Goal: Browse casually

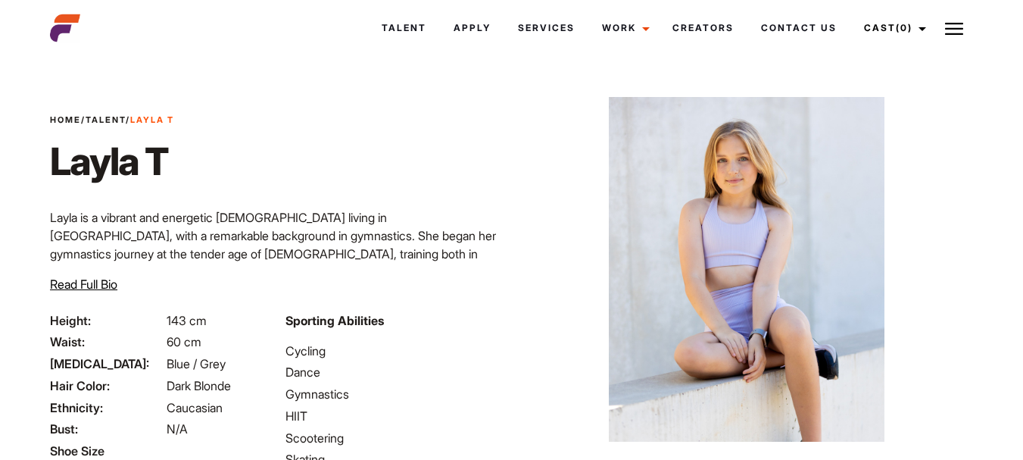
scroll to position [247, 0]
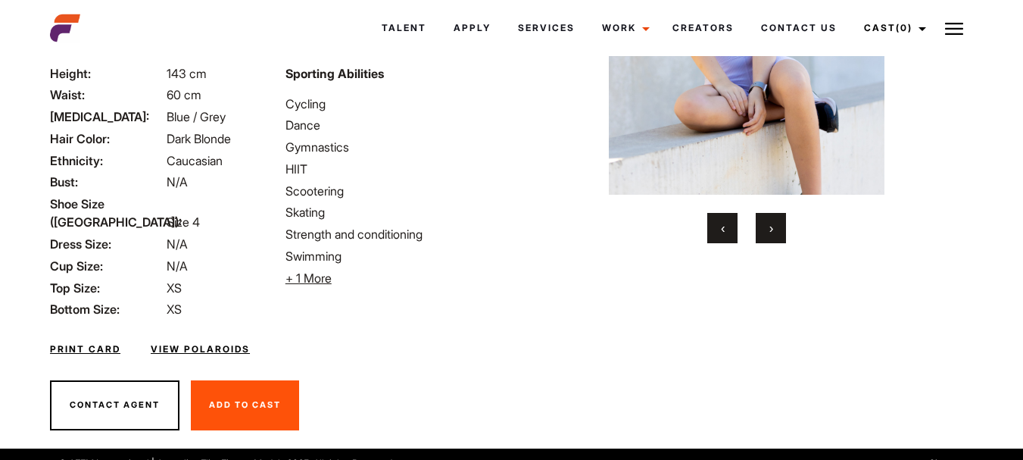
click at [773, 230] on span "›" at bounding box center [771, 227] width 4 height 15
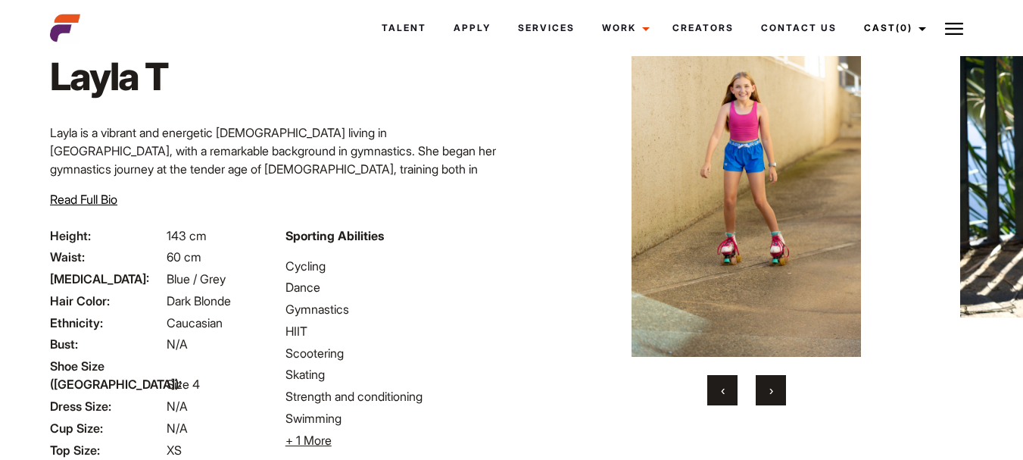
scroll to position [73, 0]
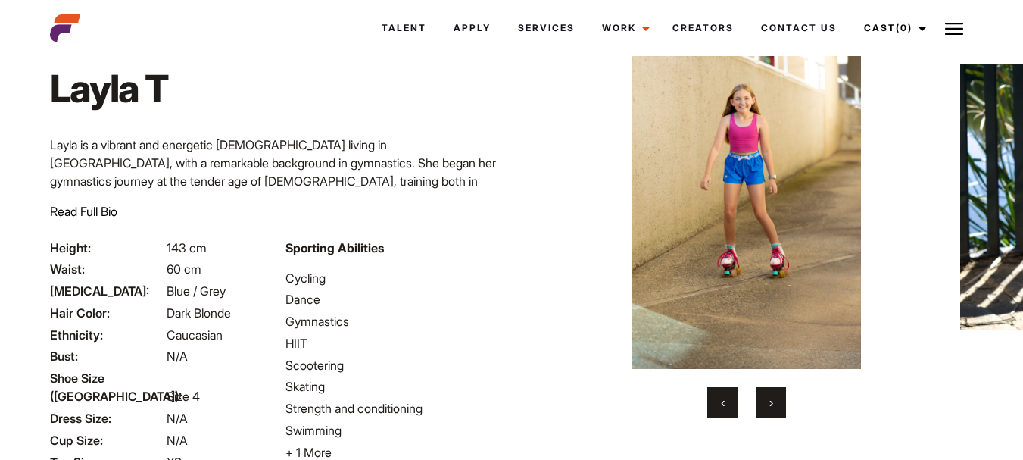
click at [762, 399] on button "›" at bounding box center [771, 402] width 30 height 30
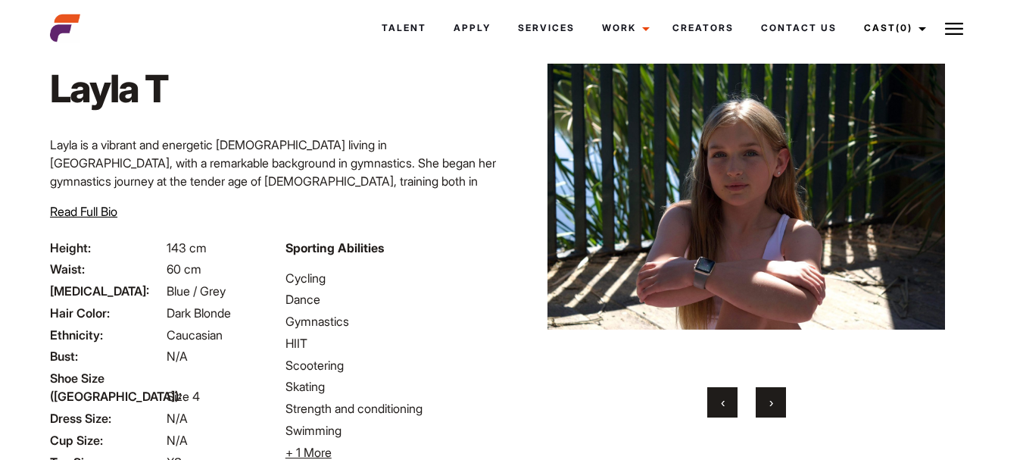
click at [762, 399] on button "›" at bounding box center [771, 402] width 30 height 30
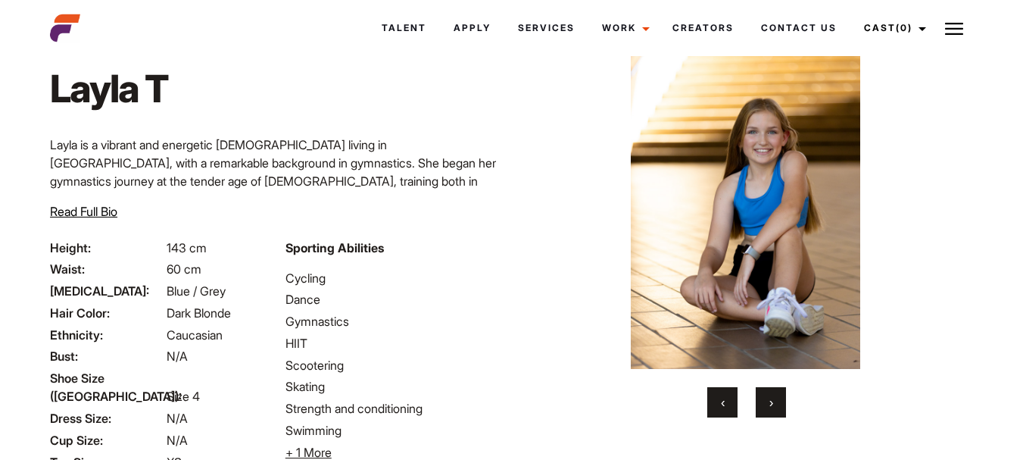
click at [762, 399] on button "›" at bounding box center [771, 402] width 30 height 30
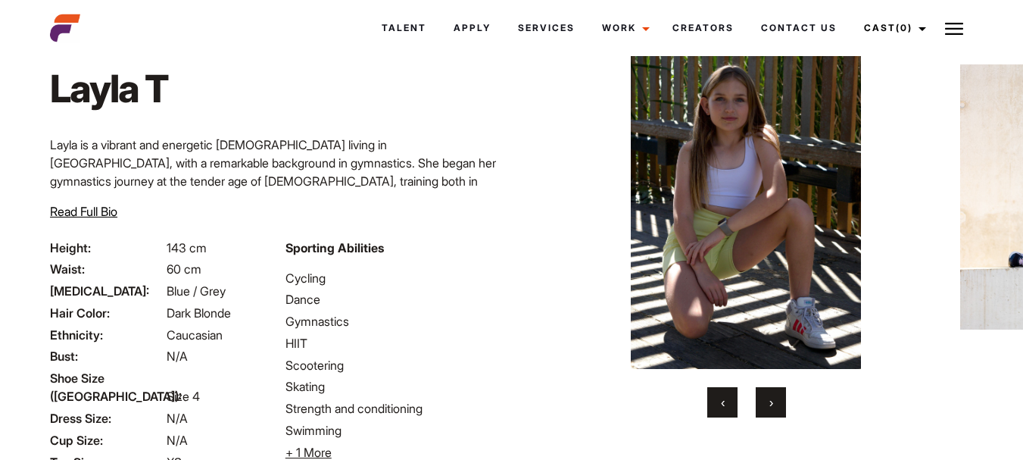
click at [777, 403] on button "›" at bounding box center [771, 402] width 30 height 30
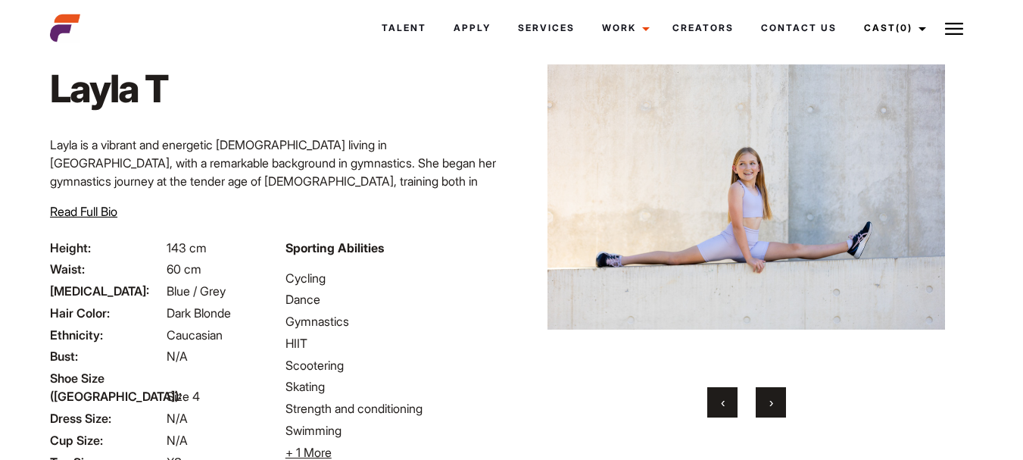
click at [777, 403] on button "›" at bounding box center [771, 402] width 30 height 30
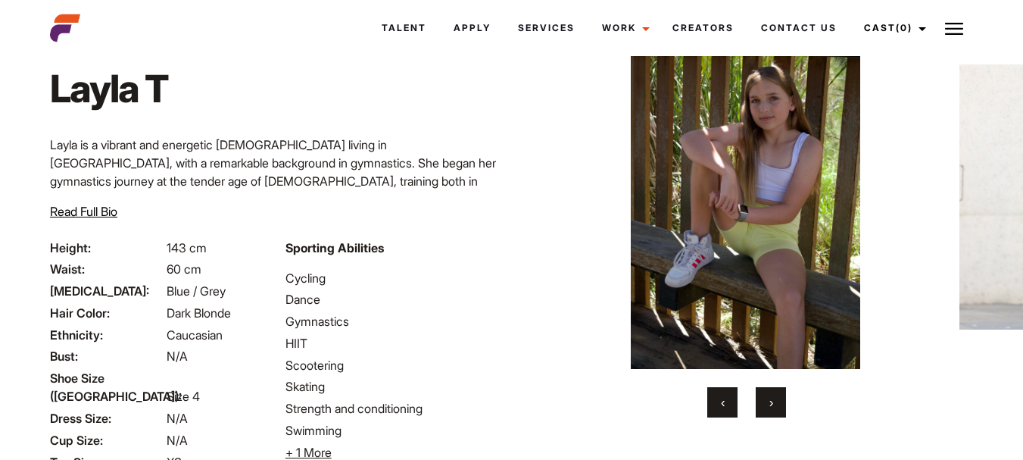
click at [768, 416] on button "›" at bounding box center [771, 402] width 30 height 30
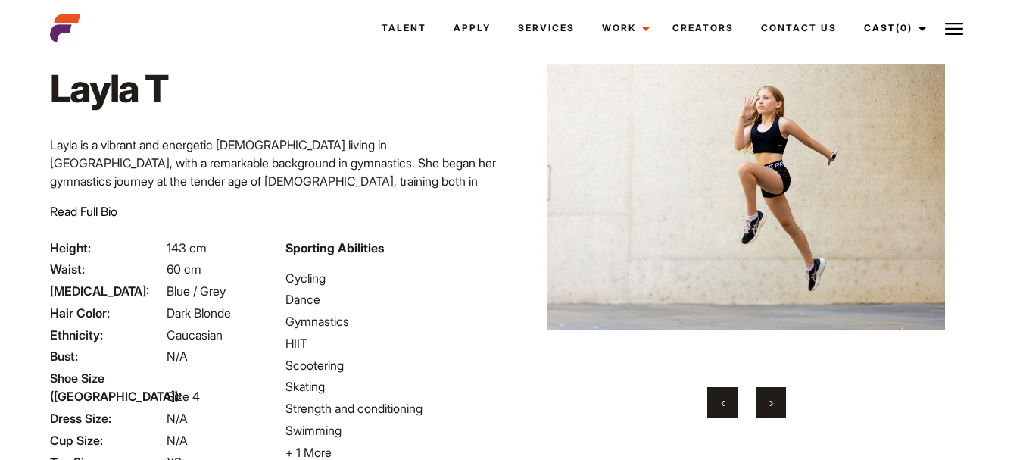
click at [775, 404] on button "›" at bounding box center [771, 402] width 30 height 30
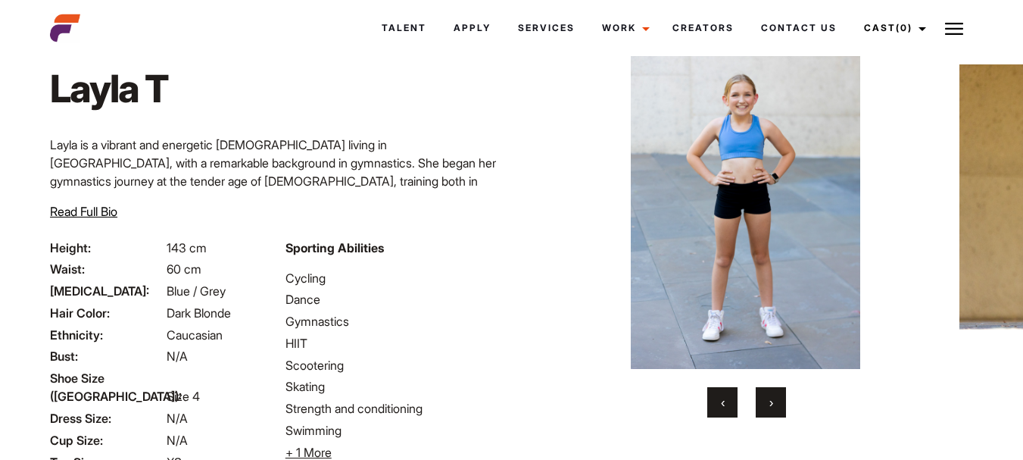
click at [775, 404] on button "›" at bounding box center [771, 402] width 30 height 30
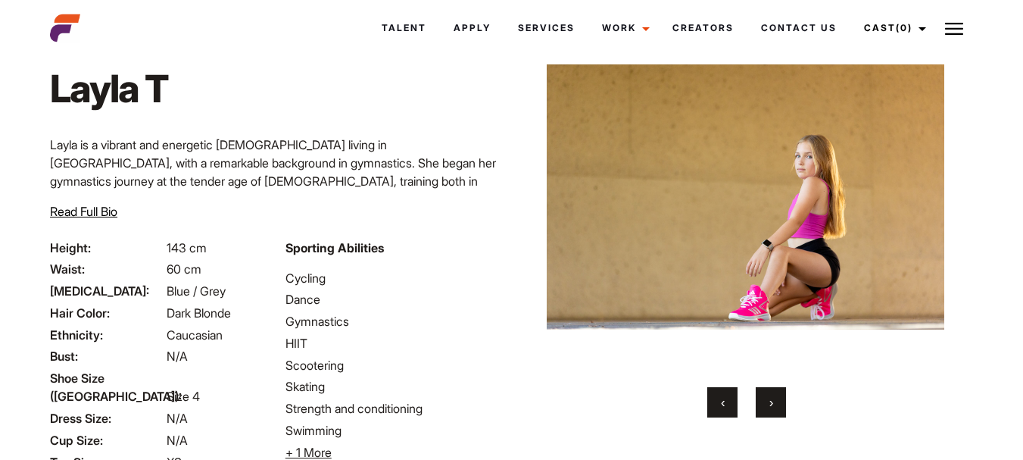
click at [775, 404] on button "›" at bounding box center [771, 402] width 30 height 30
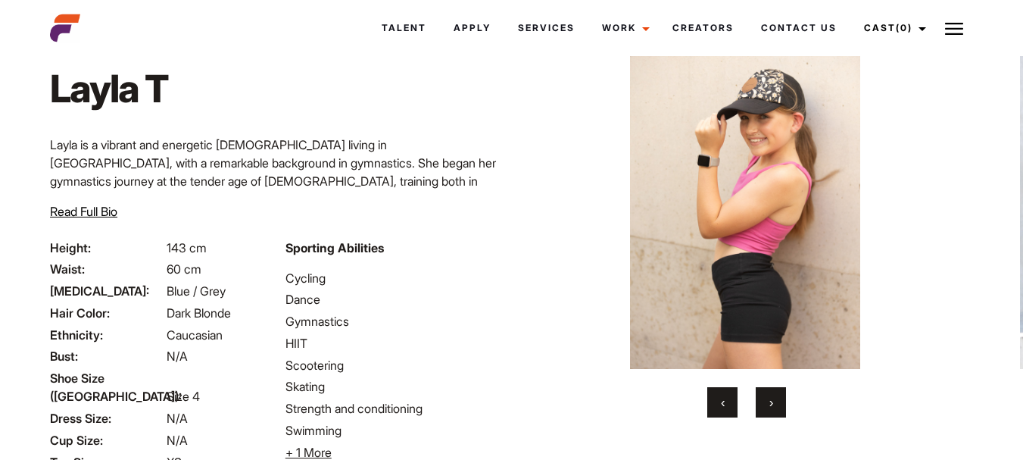
click at [775, 404] on button "›" at bounding box center [771, 402] width 30 height 30
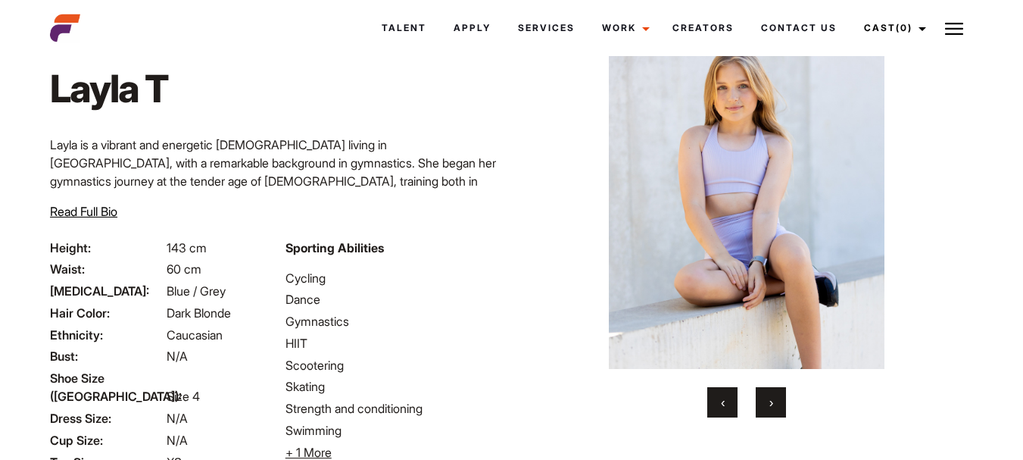
click at [775, 404] on button "›" at bounding box center [771, 402] width 30 height 30
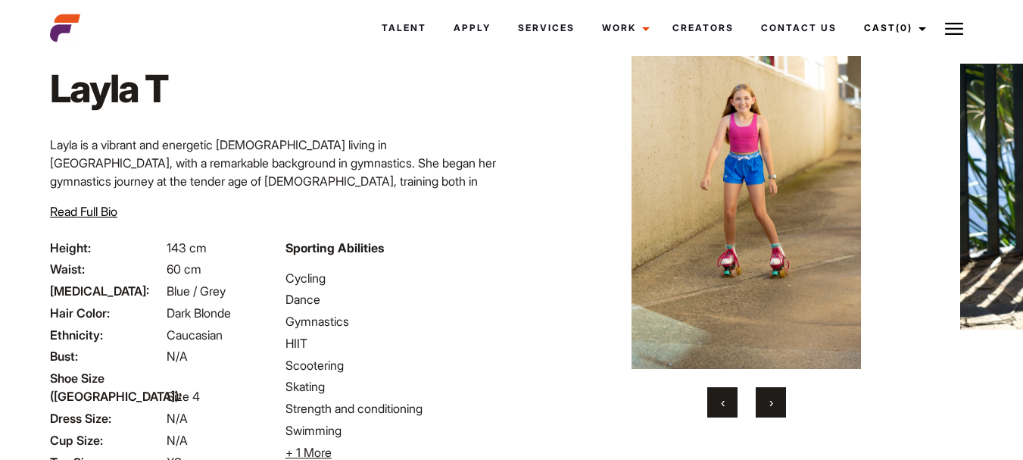
click at [775, 404] on button "›" at bounding box center [771, 402] width 30 height 30
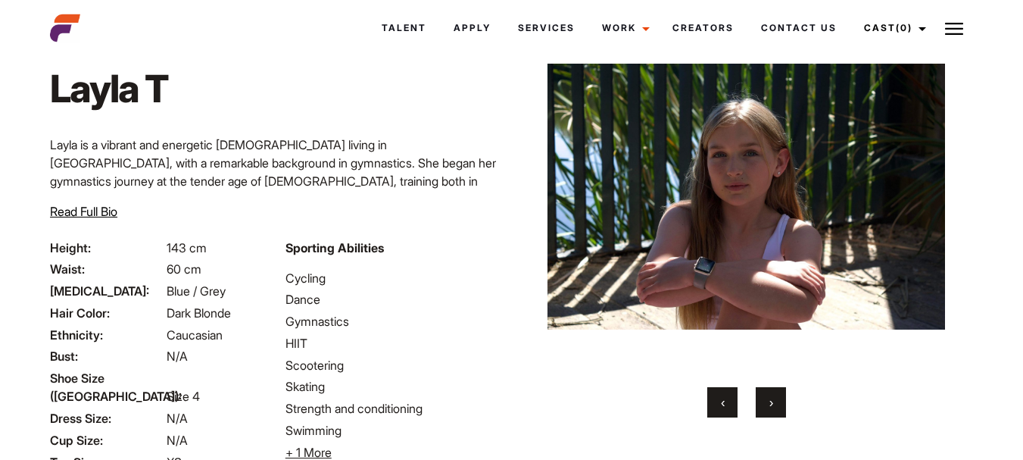
click at [775, 404] on button "›" at bounding box center [771, 402] width 30 height 30
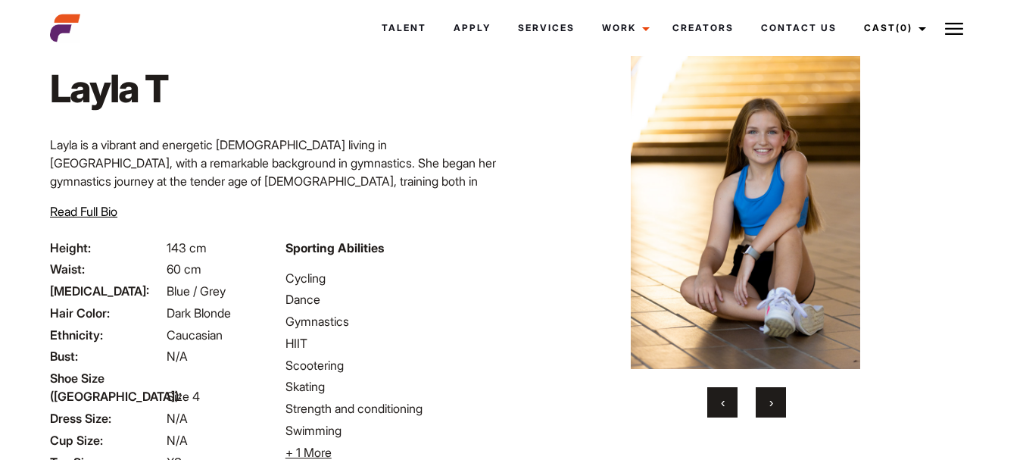
click at [775, 404] on button "›" at bounding box center [771, 402] width 30 height 30
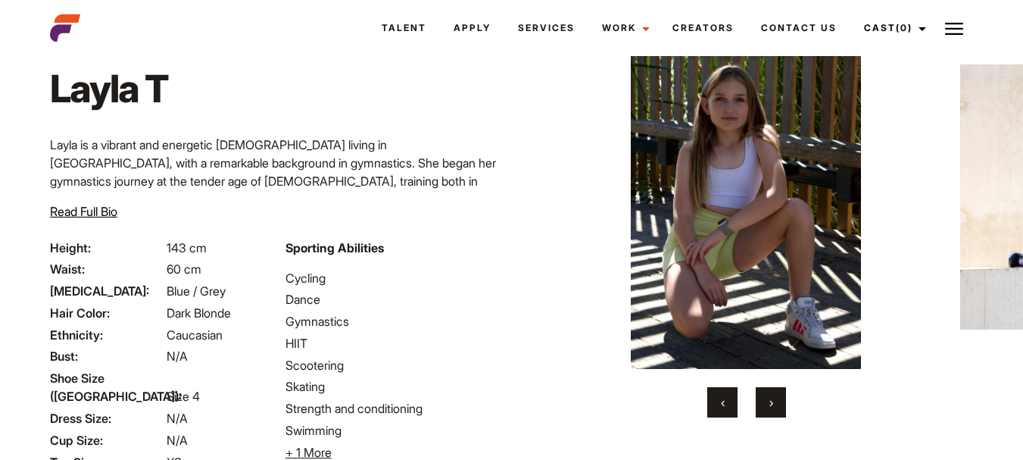
click at [775, 404] on button "›" at bounding box center [771, 402] width 30 height 30
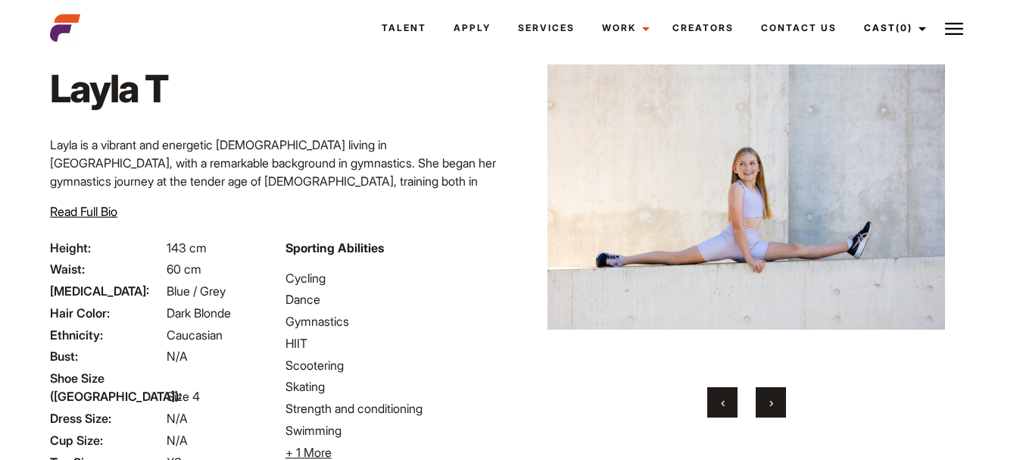
click at [775, 404] on button "›" at bounding box center [771, 402] width 30 height 30
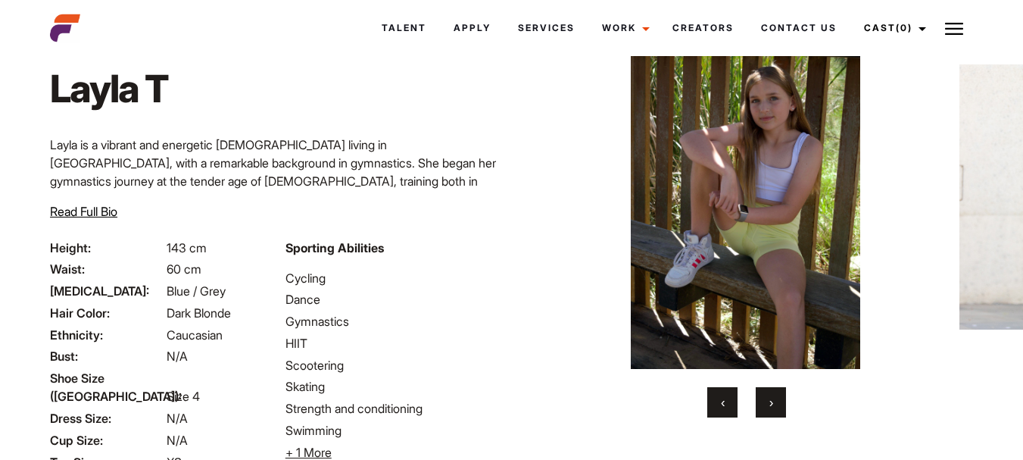
click at [775, 404] on button "›" at bounding box center [771, 402] width 30 height 30
